Goal: Check status: Check status

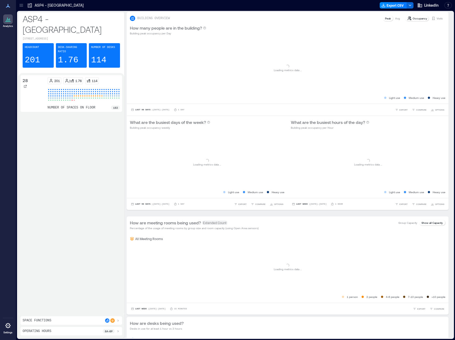
click at [22, 5] on icon at bounding box center [21, 5] width 5 height 5
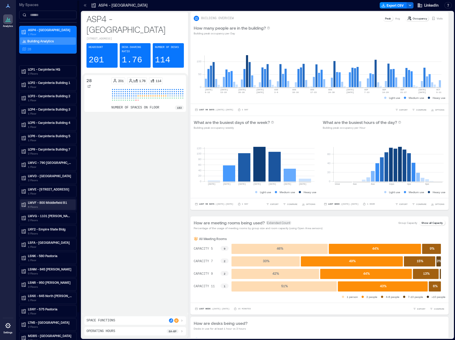
click at [54, 203] on p "LMVF - 800 Middlefield B1" at bounding box center [50, 202] width 45 height 4
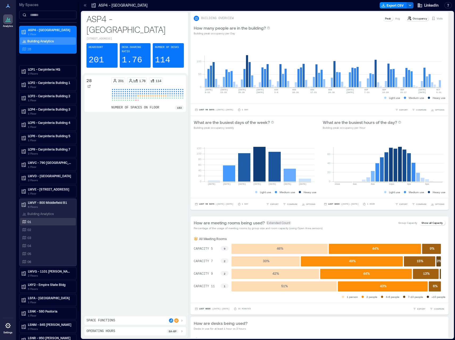
click at [32, 221] on div "01" at bounding box center [47, 221] width 52 height 5
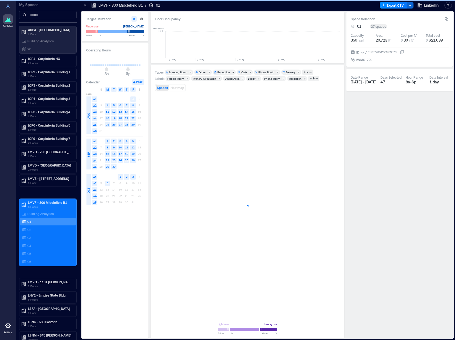
scroll to position [0, 1567]
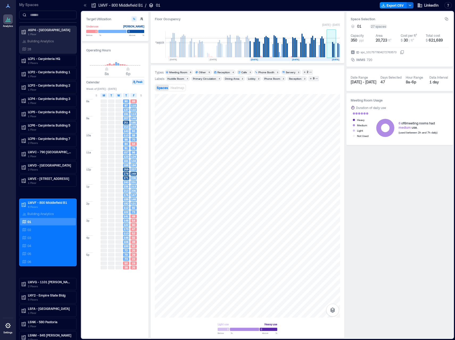
click at [335, 55] on rect at bounding box center [334, 51] width 1 height 14
